Goal: Communication & Community: Answer question/provide support

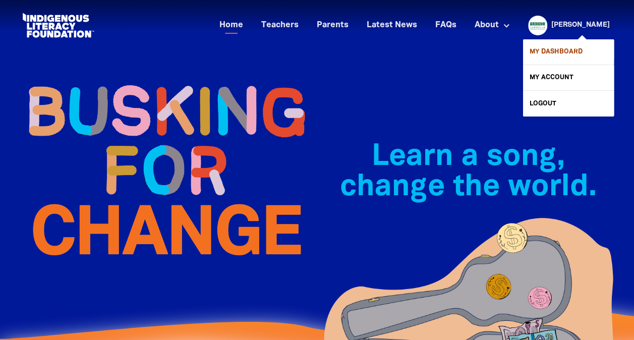
click at [567, 46] on link "My Dashboard" at bounding box center [568, 51] width 91 height 25
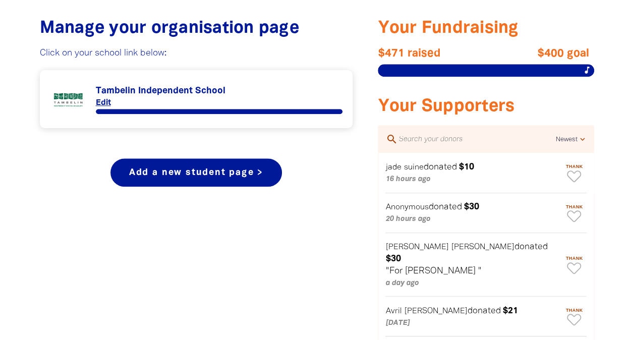
scroll to position [403, 0]
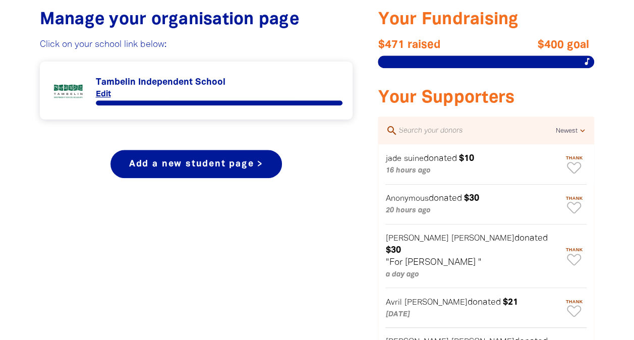
click at [171, 79] on link "Link to Tambelin Independent School" at bounding box center [196, 91] width 293 height 38
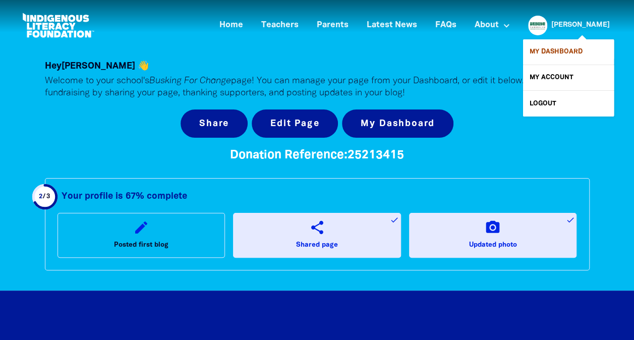
click at [563, 49] on link "My Dashboard" at bounding box center [568, 51] width 91 height 25
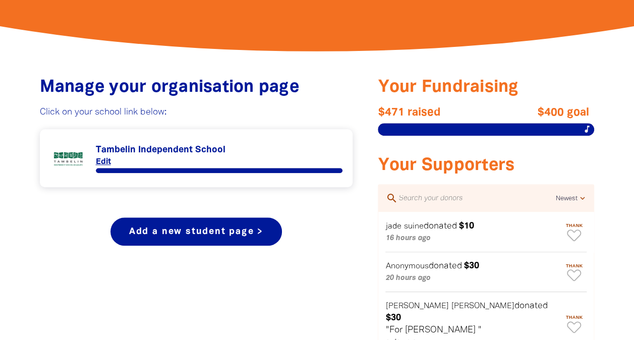
scroll to position [376, 0]
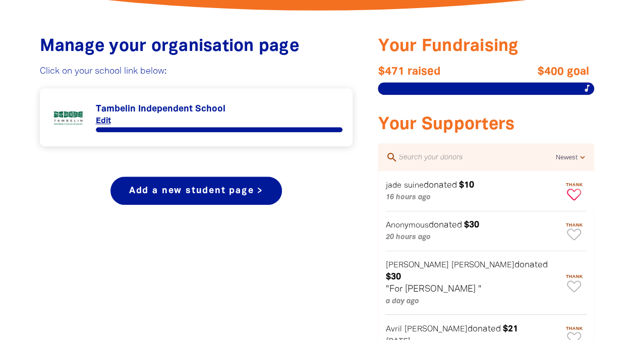
click at [574, 191] on icon "Paginated content" at bounding box center [574, 195] width 14 height 12
type textarea "Thanks [PERSON_NAME] for your donation!"
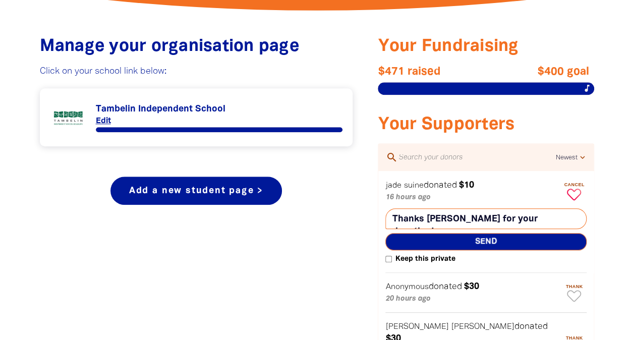
click at [538, 240] on span "Send" at bounding box center [485, 241] width 201 height 17
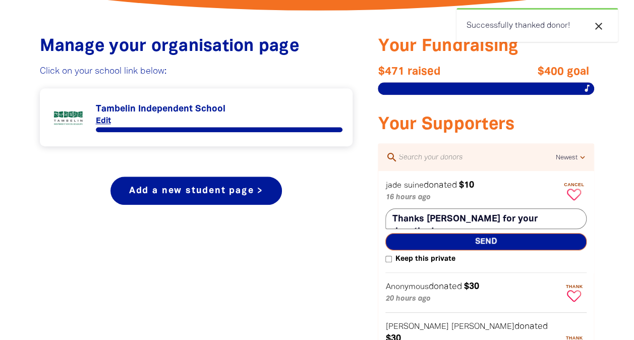
click at [575, 289] on button "Thank" at bounding box center [573, 293] width 25 height 26
type textarea "Thanks for your donation!"
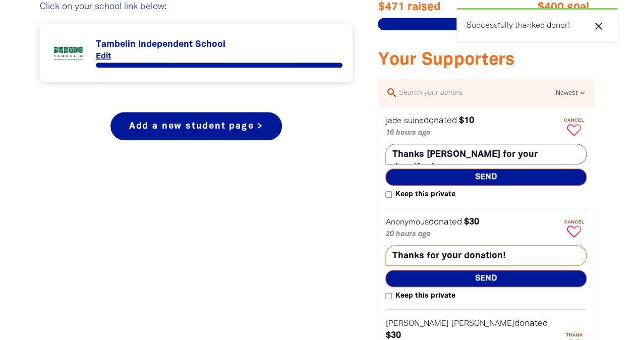
scroll to position [463, 0]
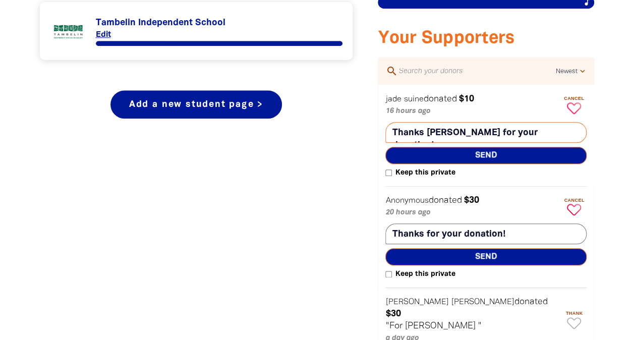
click at [541, 152] on span "Send" at bounding box center [485, 155] width 201 height 17
click at [552, 258] on span "Send" at bounding box center [485, 256] width 201 height 17
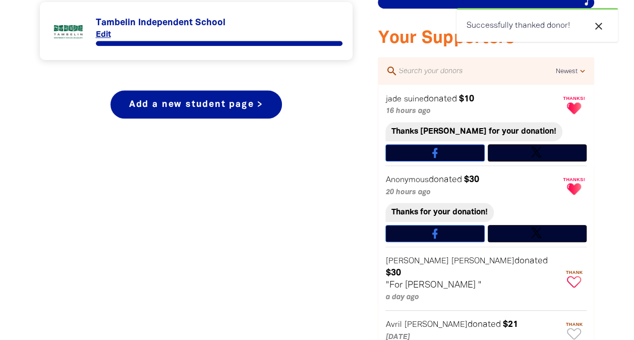
click at [576, 270] on span "Thank" at bounding box center [573, 272] width 25 height 5
type textarea "Thanks [PERSON_NAME] for your donation!"
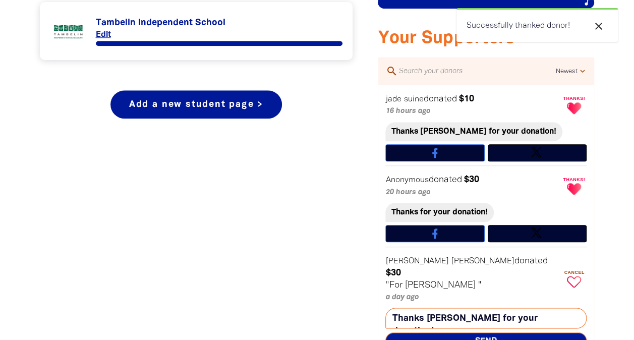
click at [526, 332] on span "Send" at bounding box center [485, 340] width 201 height 17
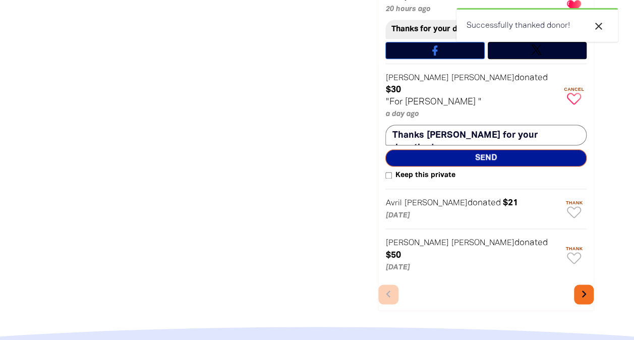
scroll to position [689, 0]
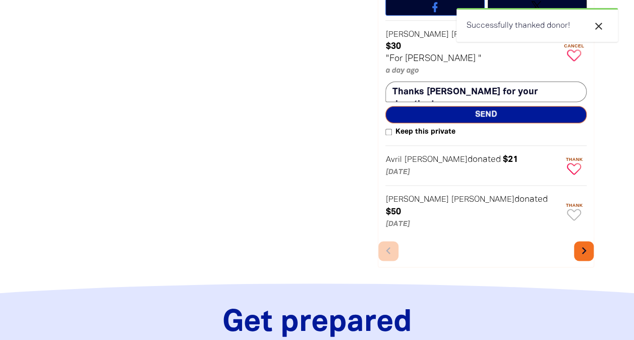
click at [575, 163] on icon "Paginated content" at bounding box center [574, 169] width 14 height 12
type textarea "Thanks [PERSON_NAME] for your donation!"
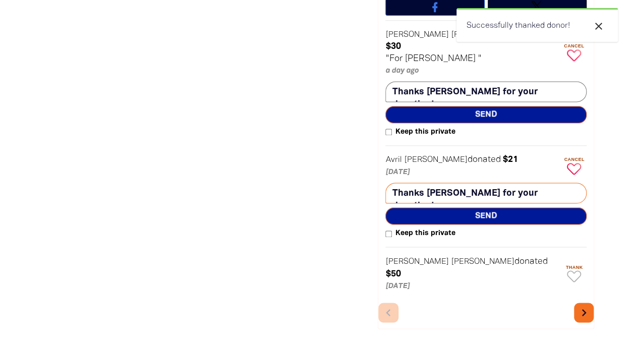
click at [536, 207] on span "Send" at bounding box center [485, 215] width 201 height 17
click at [576, 260] on button "Thank" at bounding box center [573, 273] width 25 height 26
type textarea "Thanks [PERSON_NAME] for your donation!"
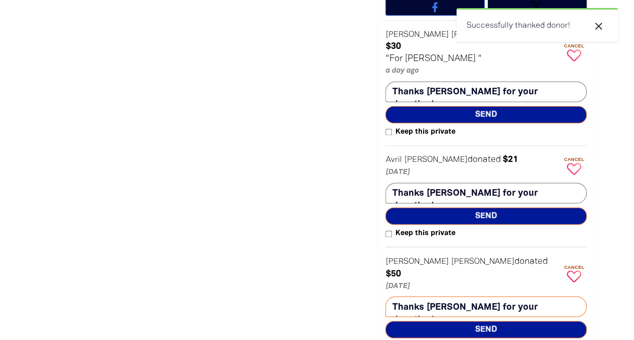
click at [531, 321] on span "Send" at bounding box center [485, 329] width 201 height 17
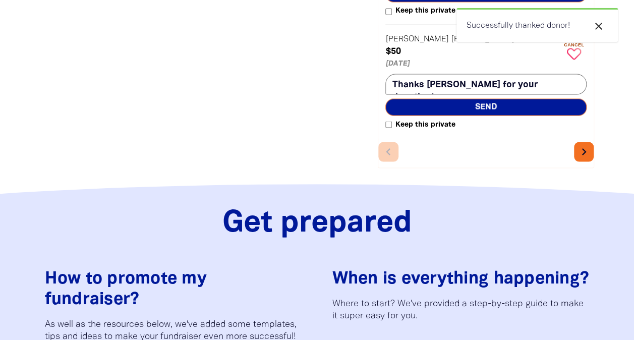
scroll to position [924, 0]
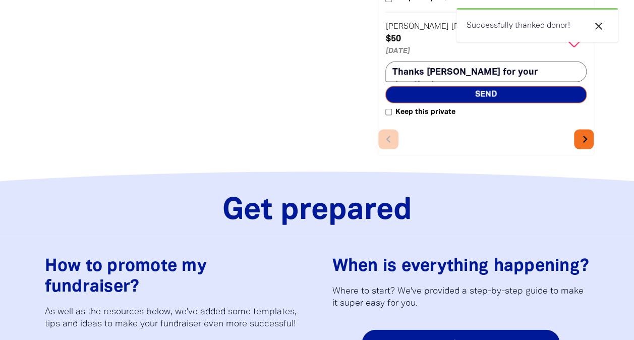
click at [582, 132] on icon "chevron_right" at bounding box center [585, 139] width 14 height 14
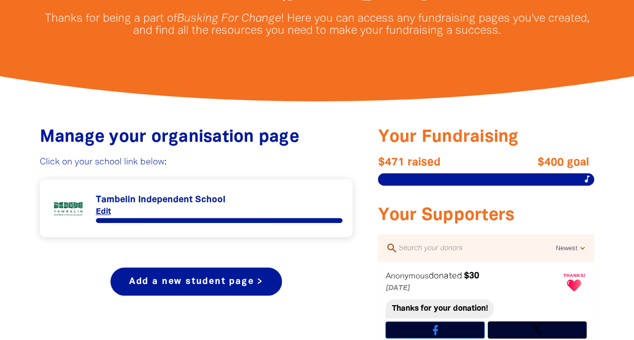
scroll to position [279, 0]
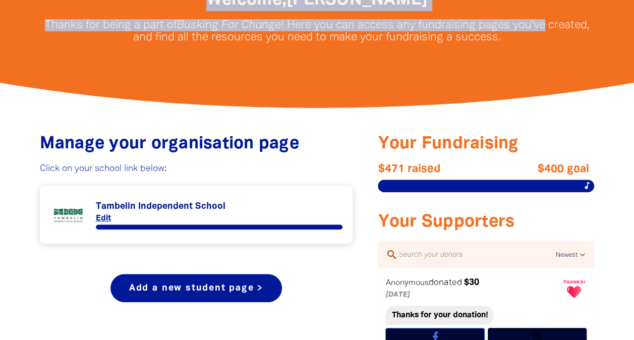
drag, startPoint x: 630, startPoint y: 73, endPoint x: 637, endPoint y: 24, distance: 50.0
